Goal: Register for event/course

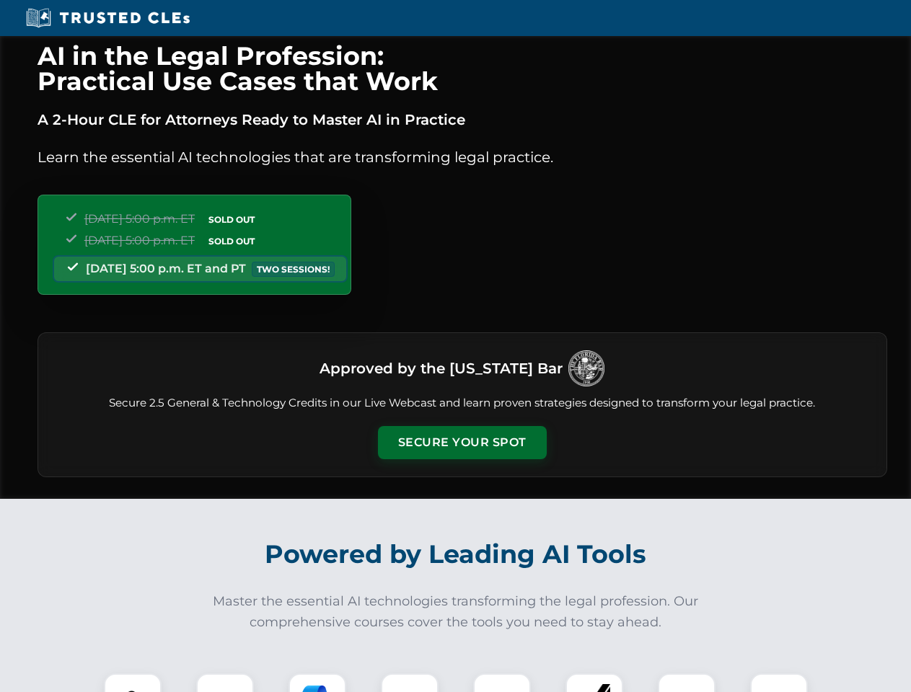
click at [462, 443] on button "Secure Your Spot" at bounding box center [462, 442] width 169 height 33
click at [133, 683] on img at bounding box center [133, 703] width 42 height 42
click at [225, 683] on div at bounding box center [225, 703] width 58 height 58
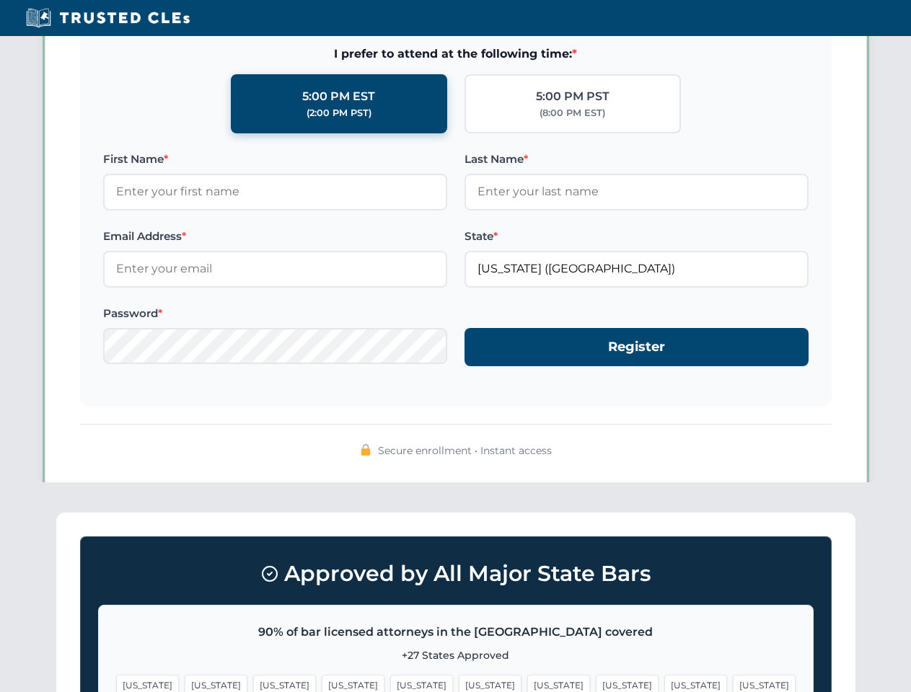
click at [664, 683] on span "[US_STATE]" at bounding box center [695, 685] width 63 height 21
